Goal: Navigation & Orientation: Find specific page/section

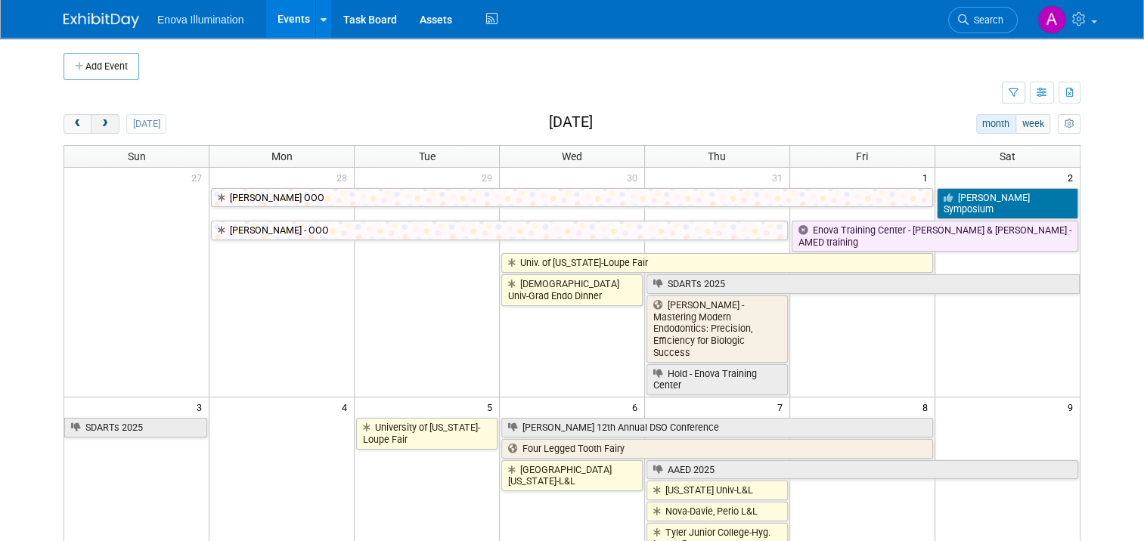
click at [102, 123] on button "next" at bounding box center [105, 124] width 28 height 20
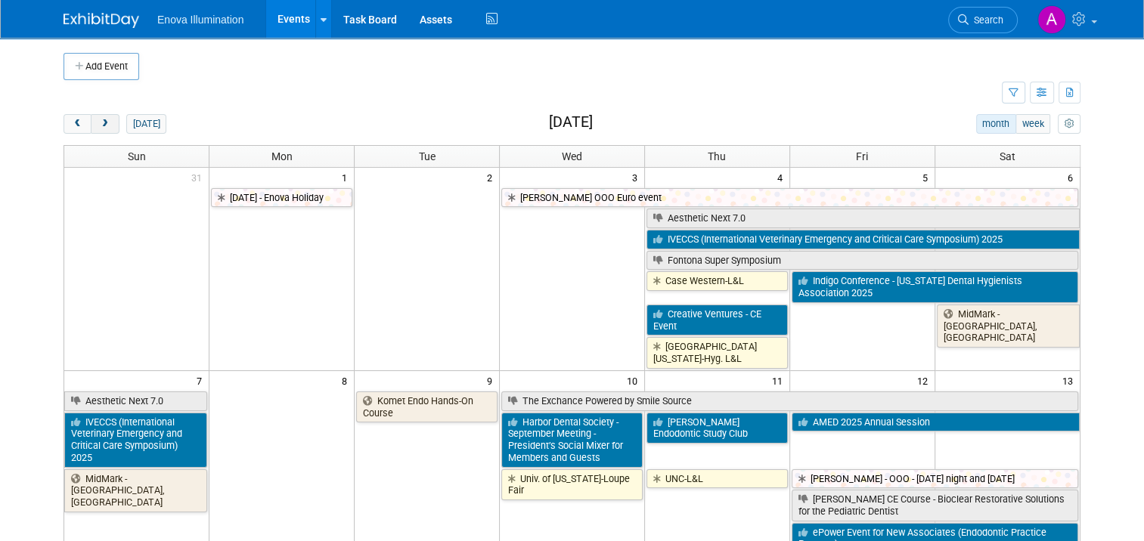
click at [102, 123] on button "next" at bounding box center [105, 124] width 28 height 20
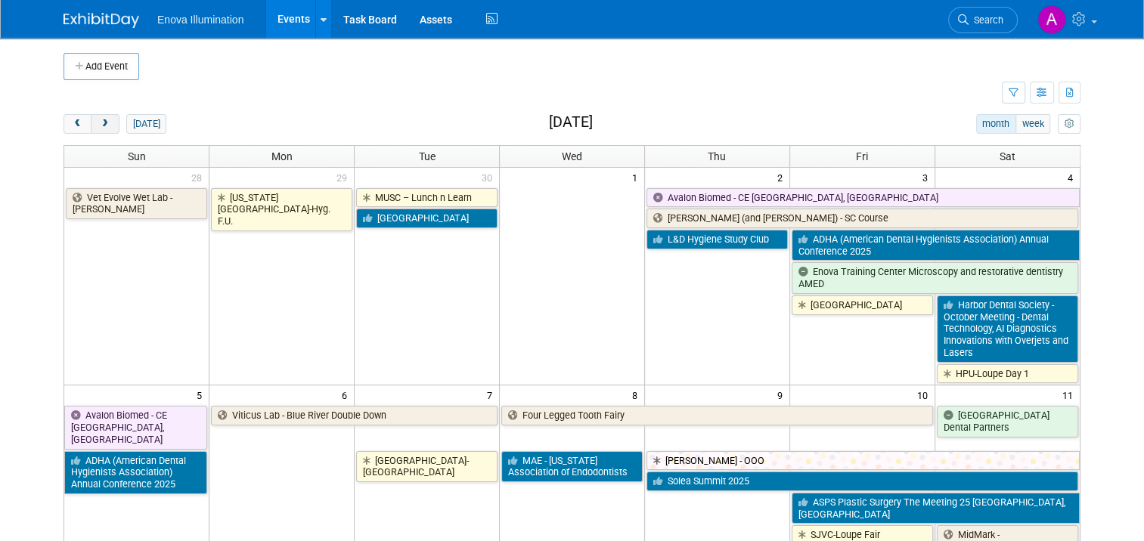
click at [102, 123] on button "next" at bounding box center [105, 124] width 28 height 20
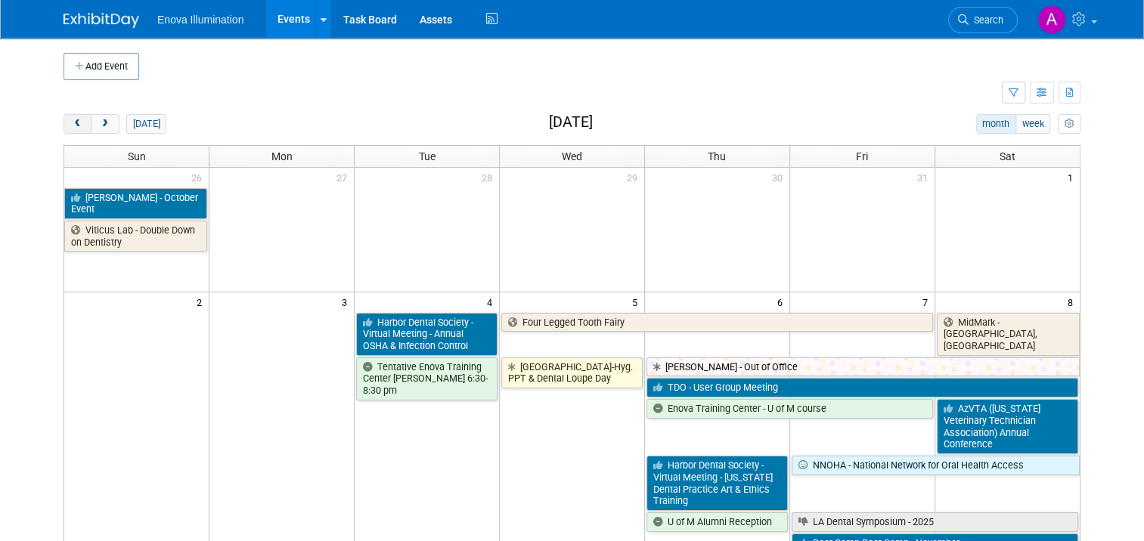
click at [72, 120] on span "prev" at bounding box center [77, 124] width 11 height 10
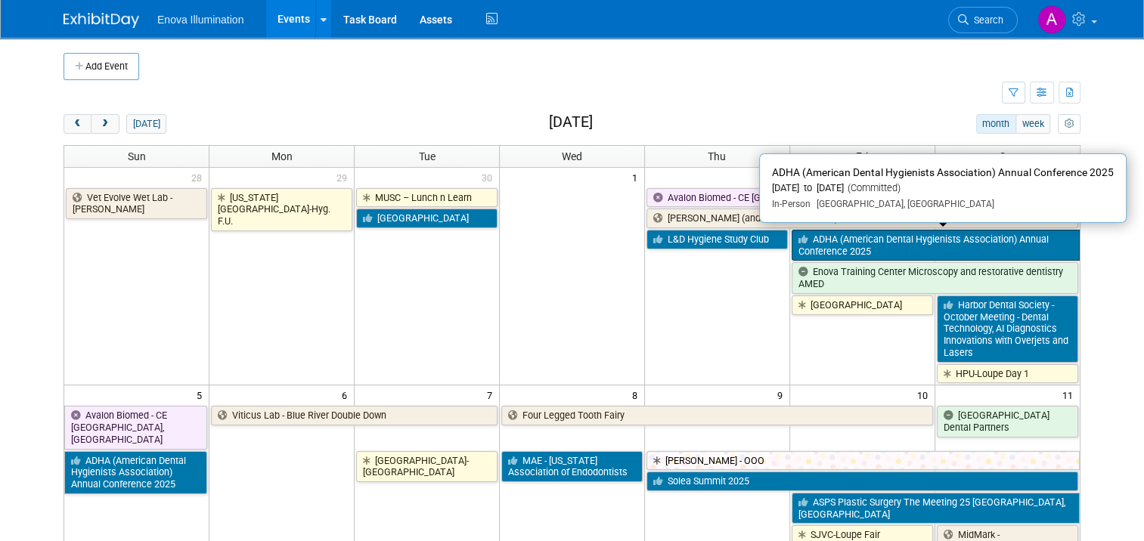
click at [886, 241] on link "ADHA (American Dental Hygienists Association) Annual Conference 2025" at bounding box center [936, 245] width 288 height 31
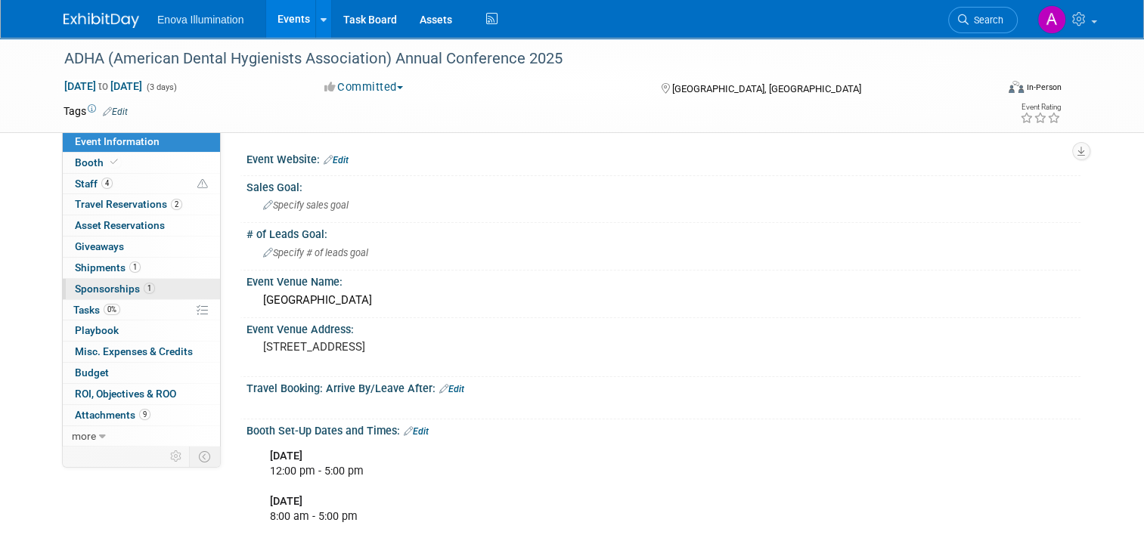
click at [163, 287] on link "1 Sponsorships 1" at bounding box center [141, 289] width 157 height 20
